Goal: Information Seeking & Learning: Check status

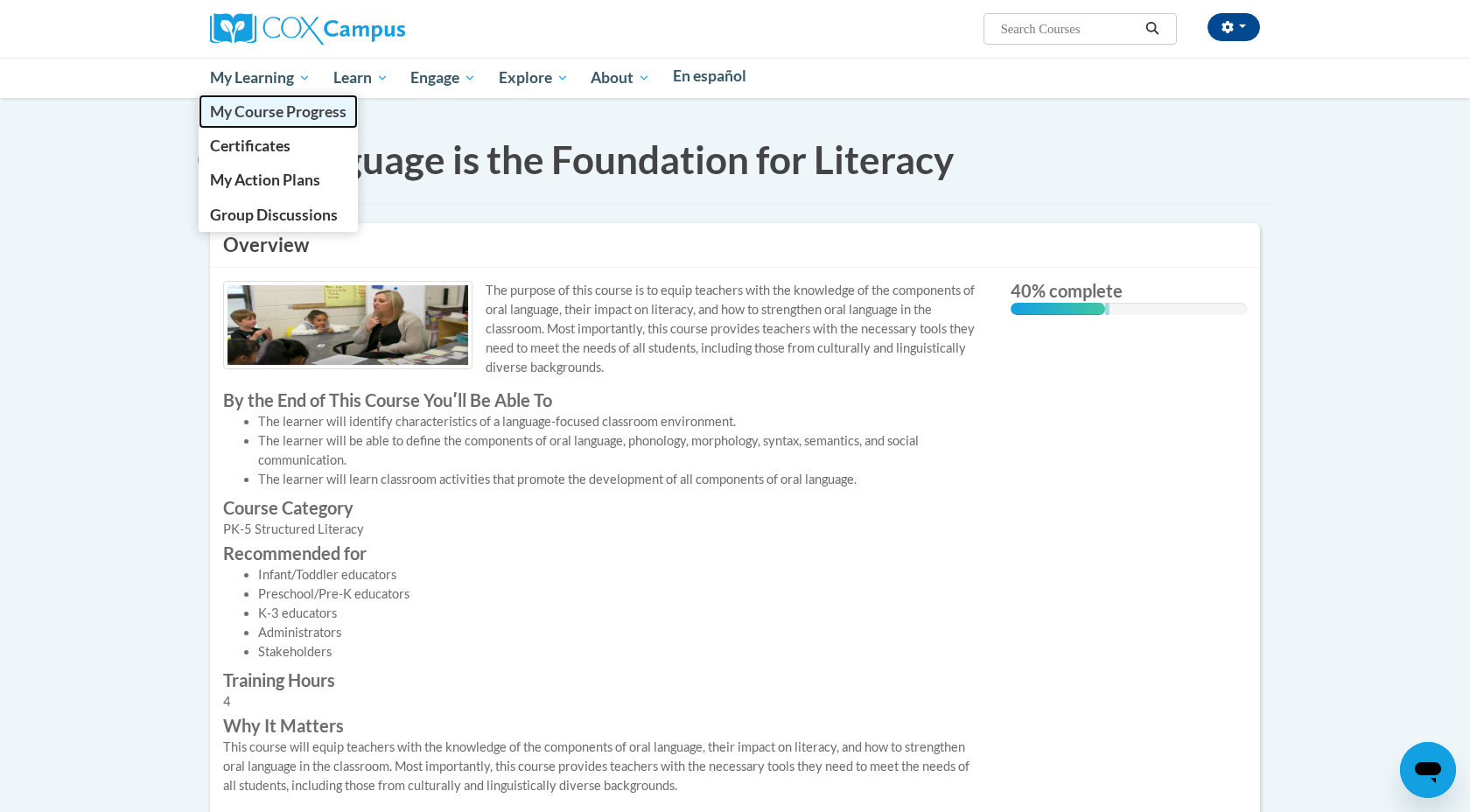
click at [299, 110] on span "My Course Progress" at bounding box center [278, 111] width 136 height 18
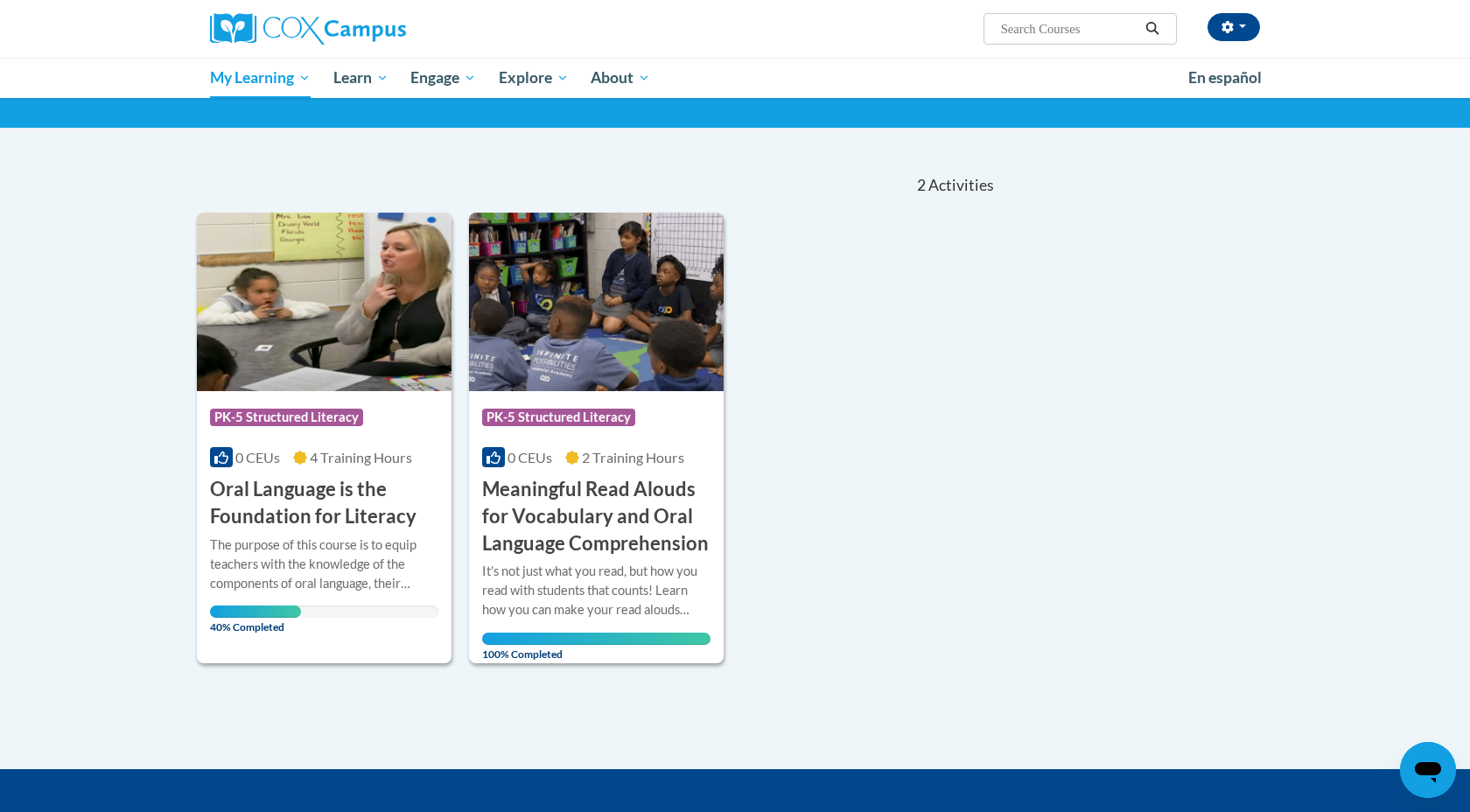
scroll to position [108, 0]
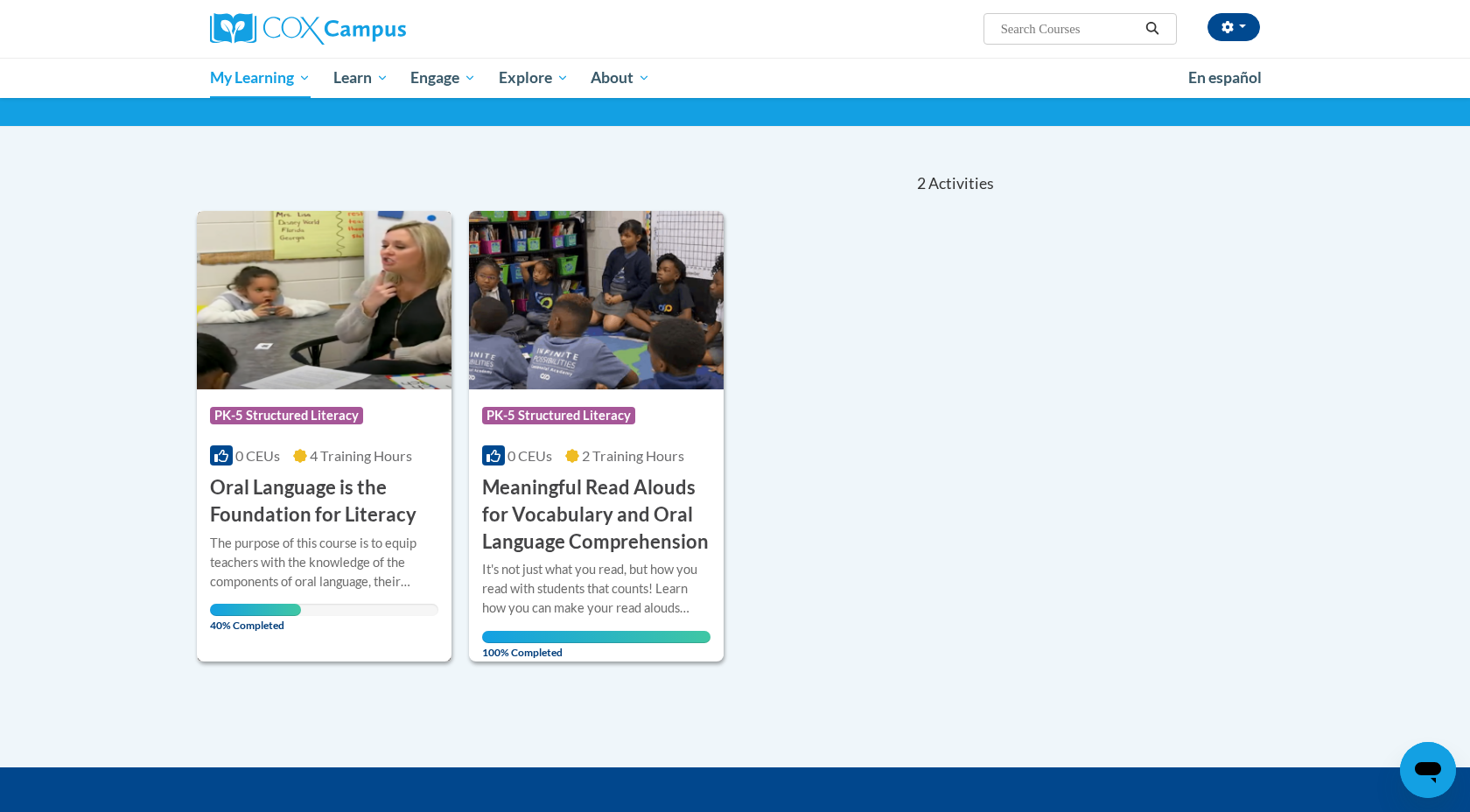
click at [318, 495] on h3 "Oral Language is the Foundation for Literacy" at bounding box center [324, 501] width 229 height 55
